Goal: Information Seeking & Learning: Learn about a topic

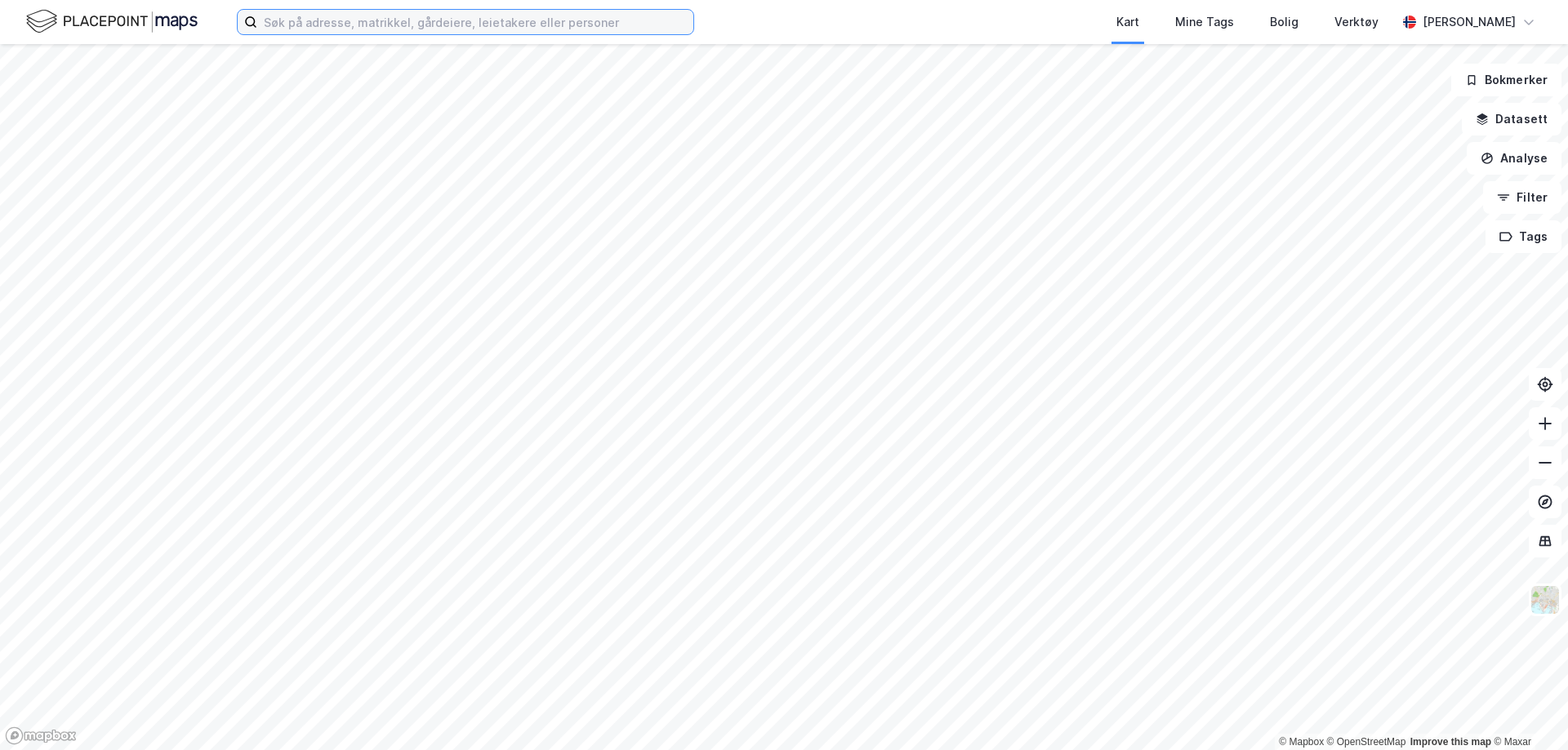
click at [416, 28] on input at bounding box center [476, 22] width 436 height 24
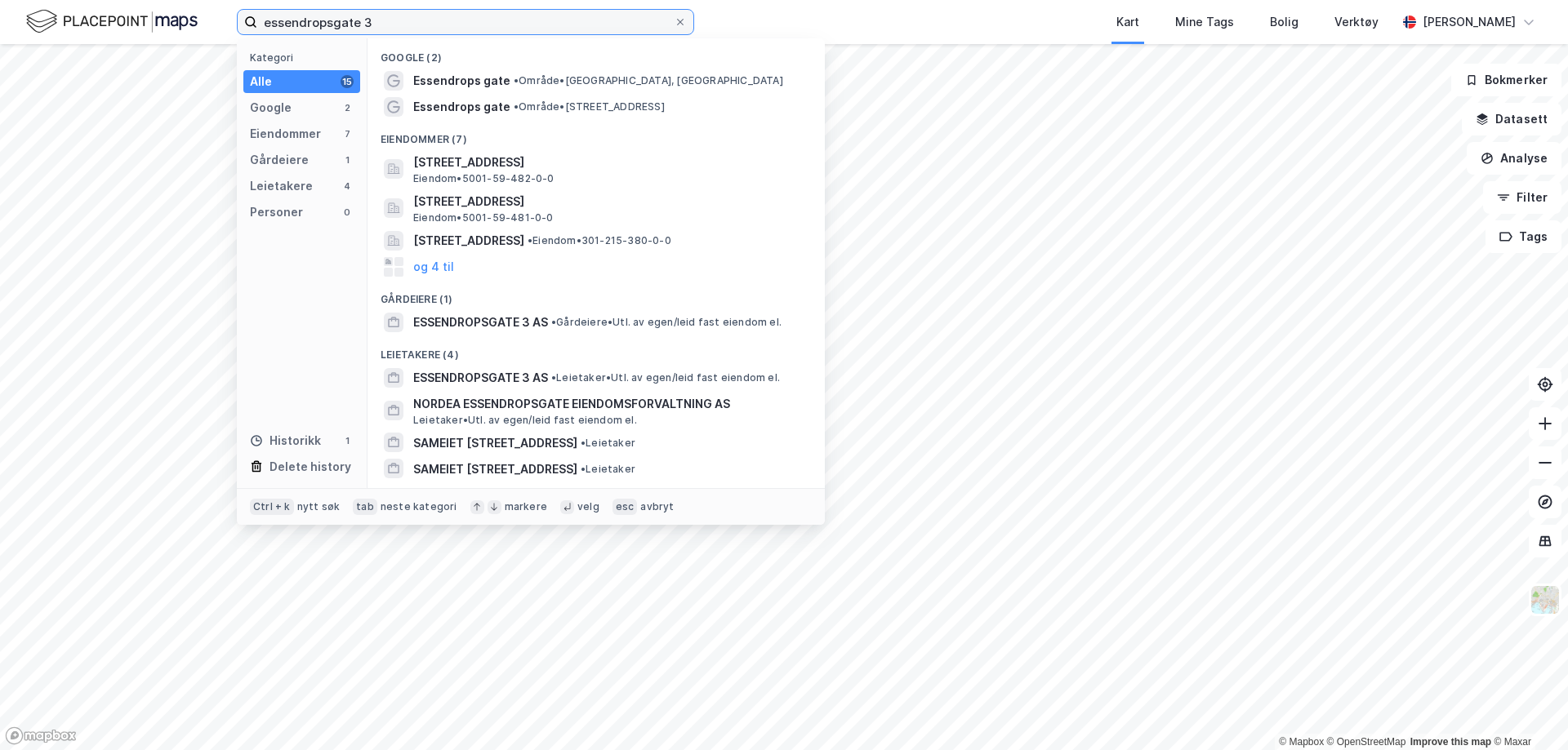
type input "essendropsgate 3"
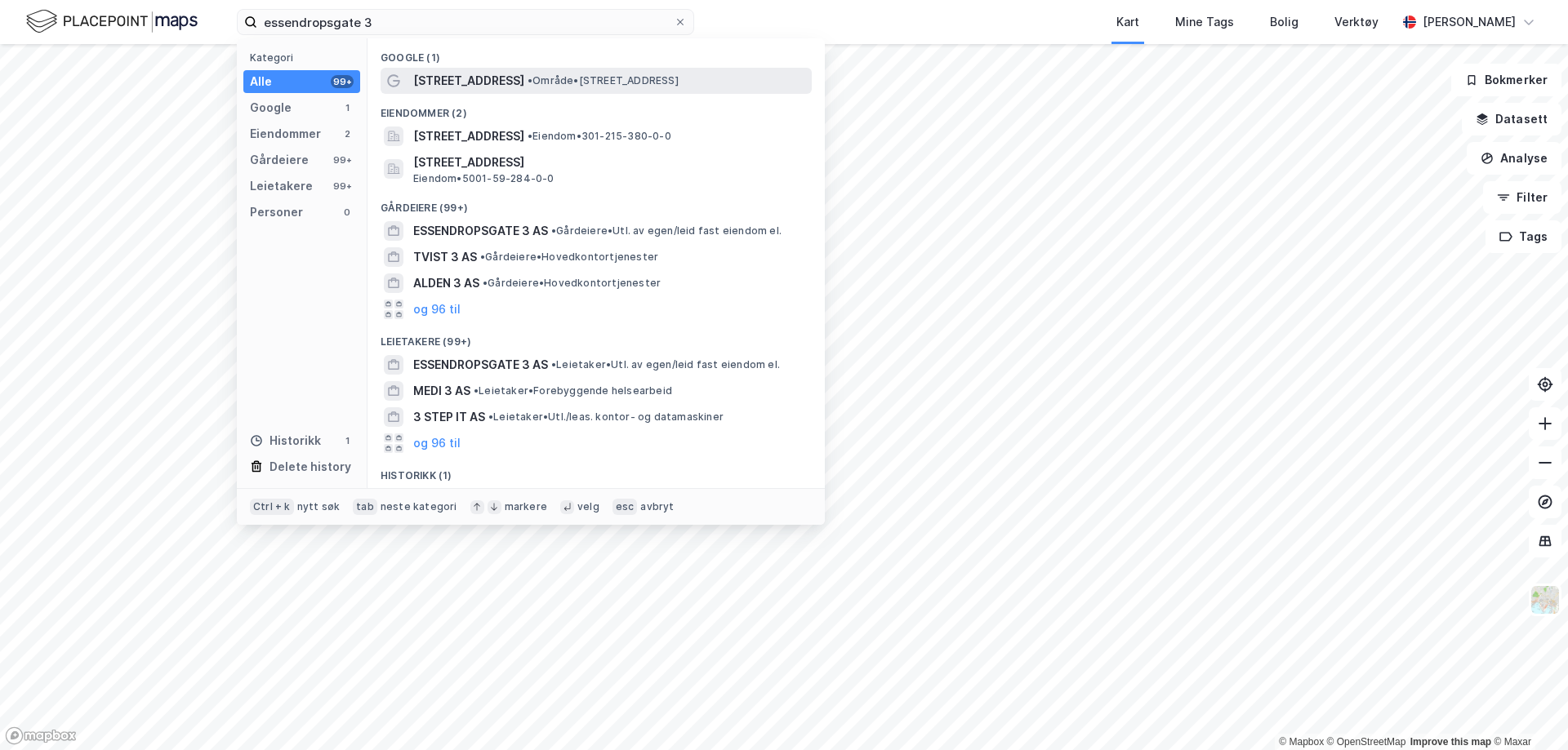
click at [514, 76] on span "[STREET_ADDRESS]" at bounding box center [469, 81] width 111 height 20
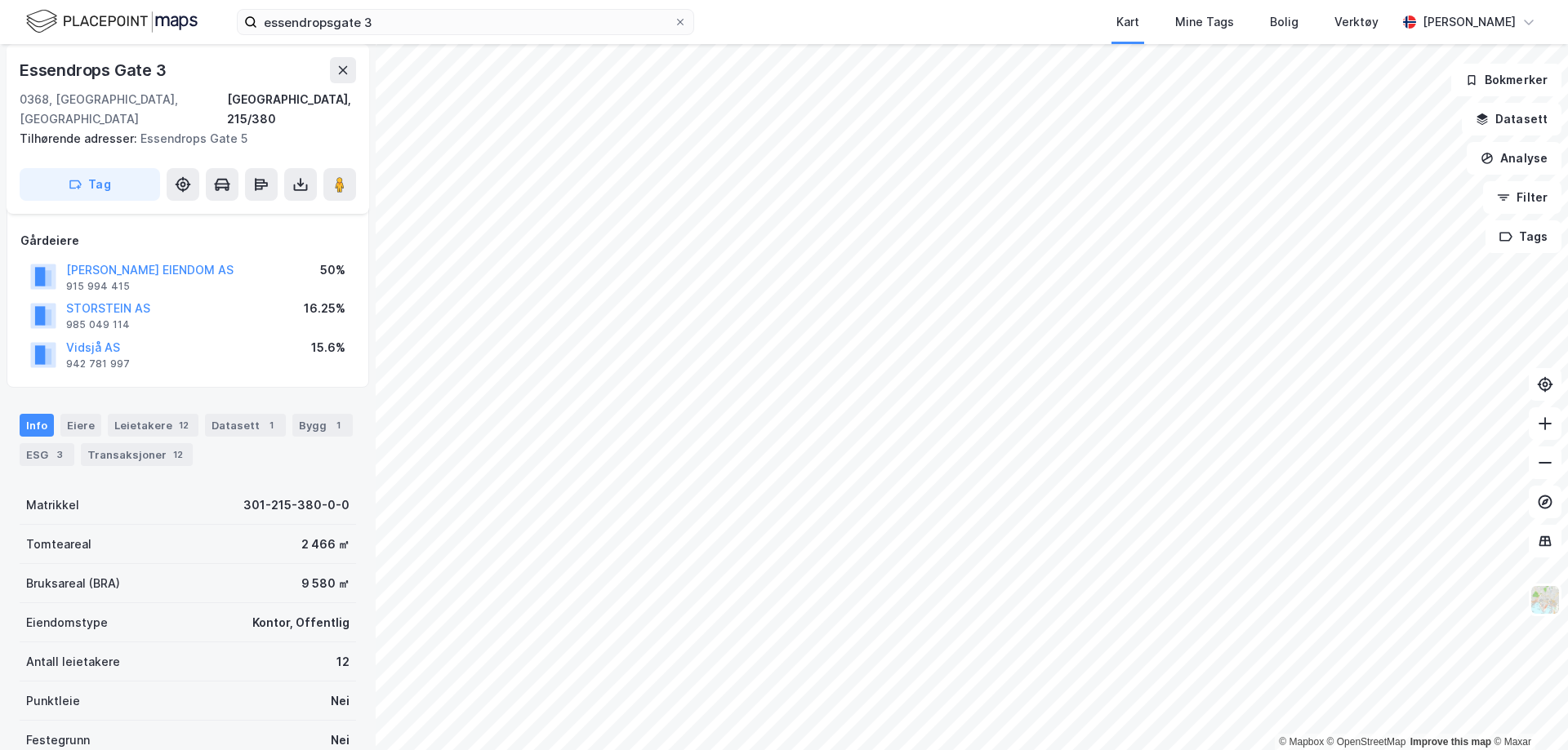
scroll to position [164, 0]
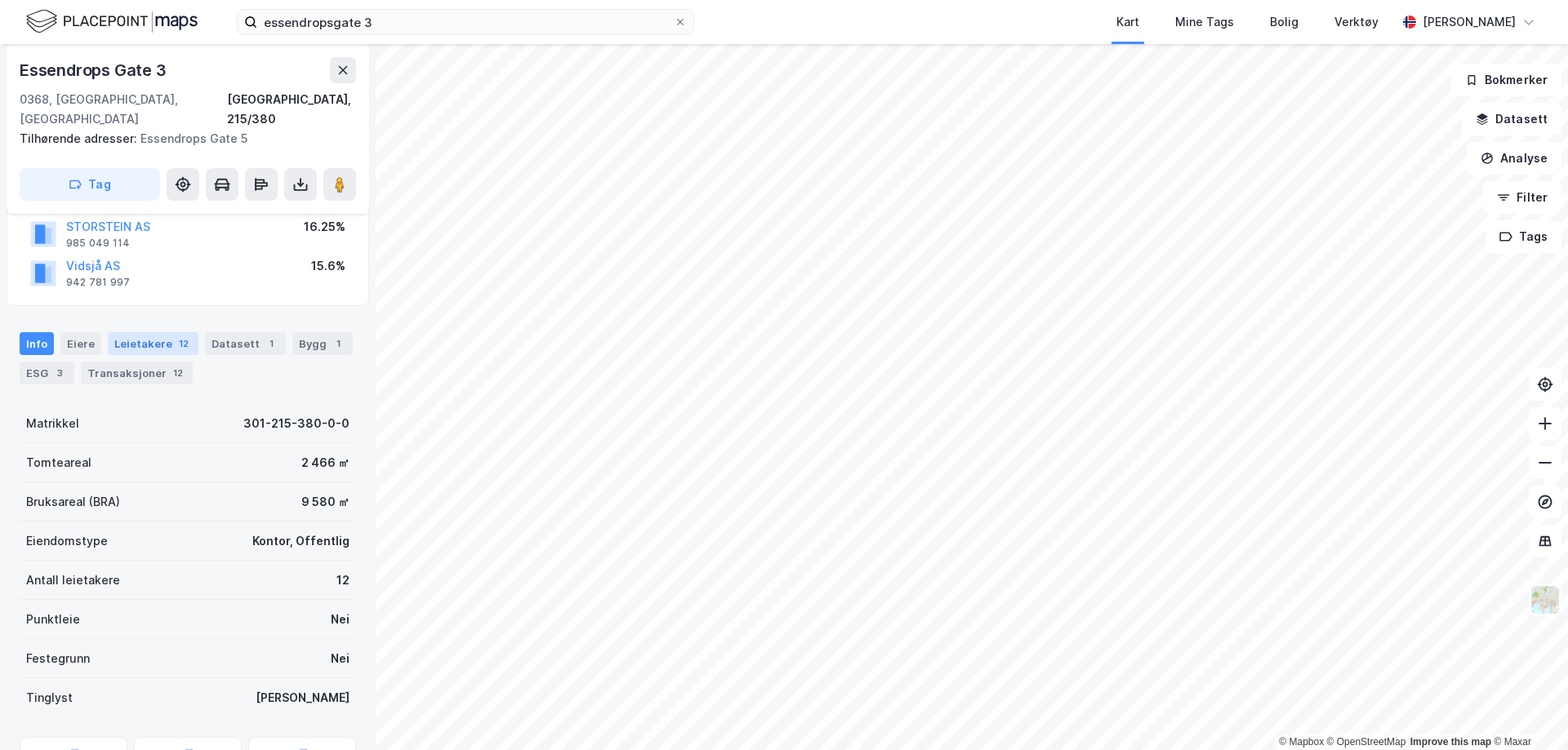
click at [147, 333] on div "Leietakere 12" at bounding box center [153, 344] width 90 height 23
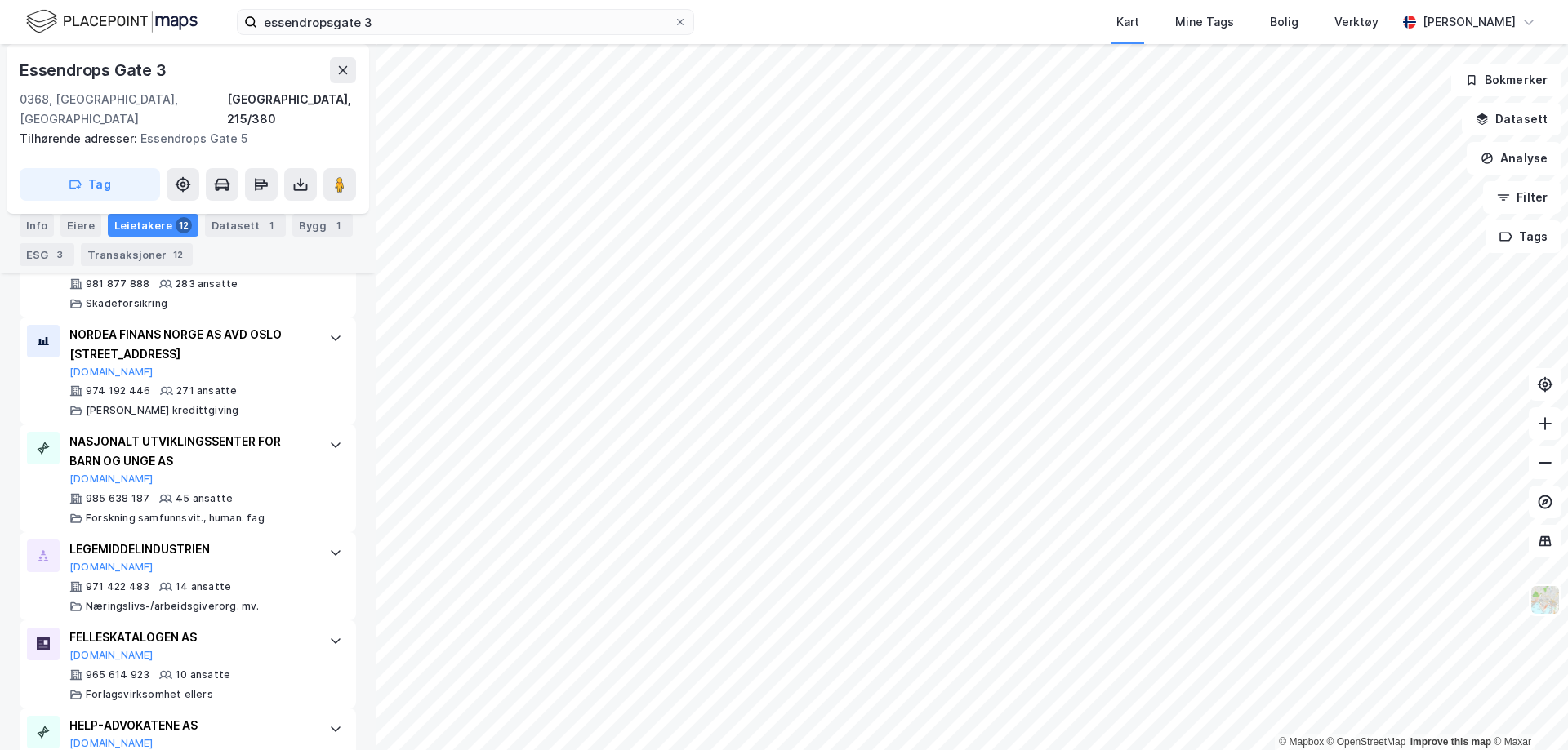
scroll to position [735, 0]
